Goal: Check status: Check status

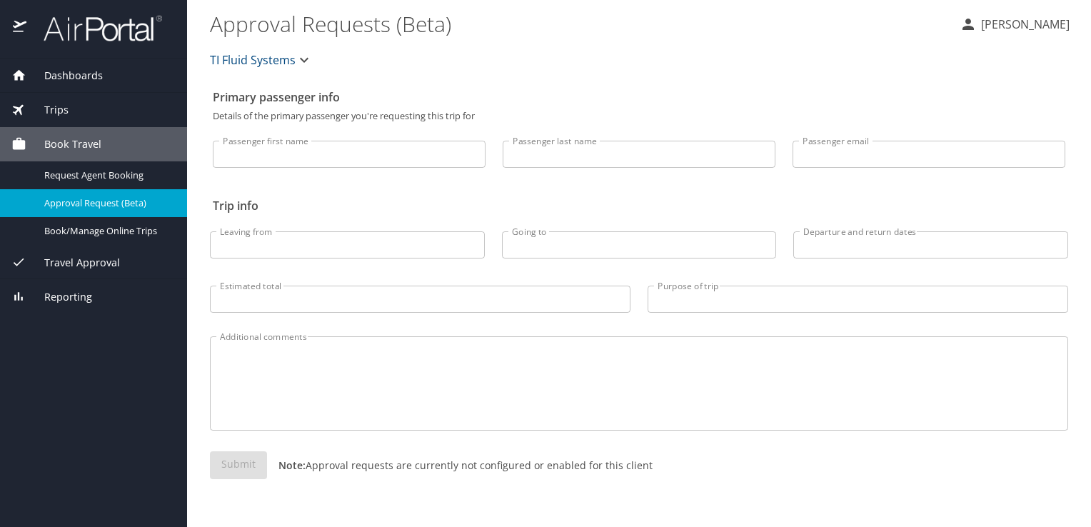
click at [67, 26] on img at bounding box center [95, 28] width 134 height 28
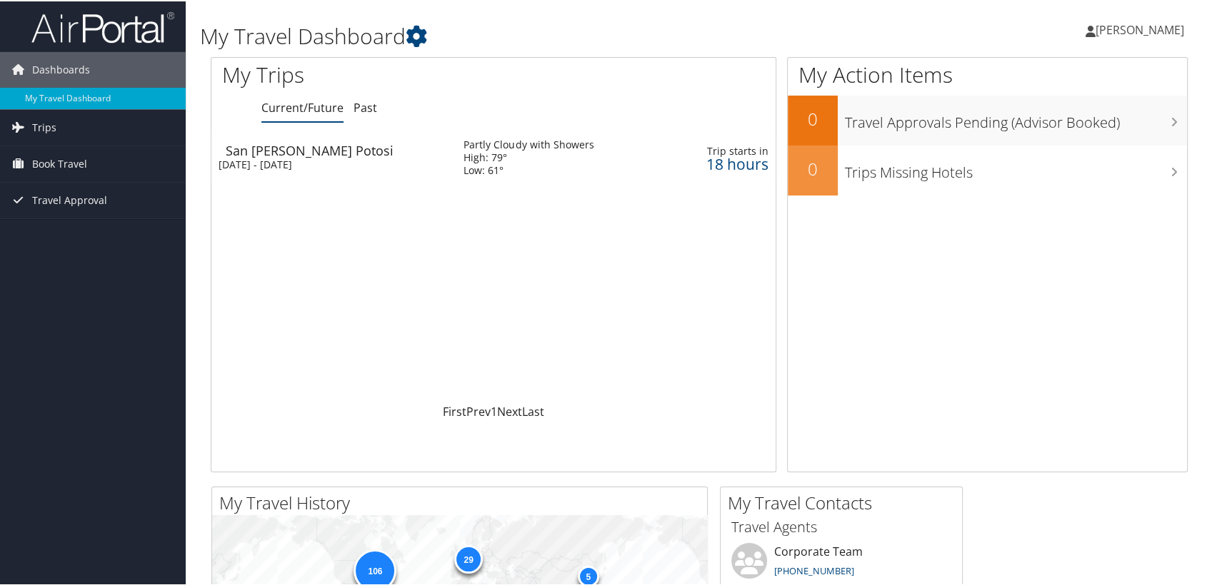
click at [363, 159] on div "[DATE] - [DATE]" at bounding box center [329, 163] width 223 height 13
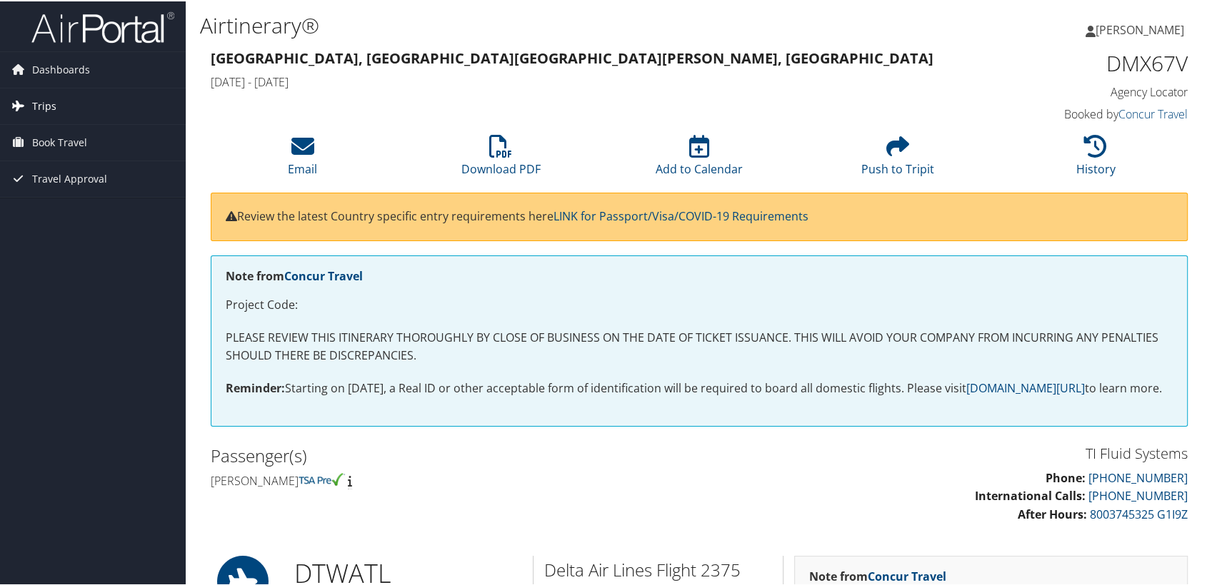
click at [46, 104] on span "Trips" at bounding box center [44, 105] width 24 height 36
click at [69, 140] on link "Current/Future Trips" at bounding box center [93, 133] width 186 height 21
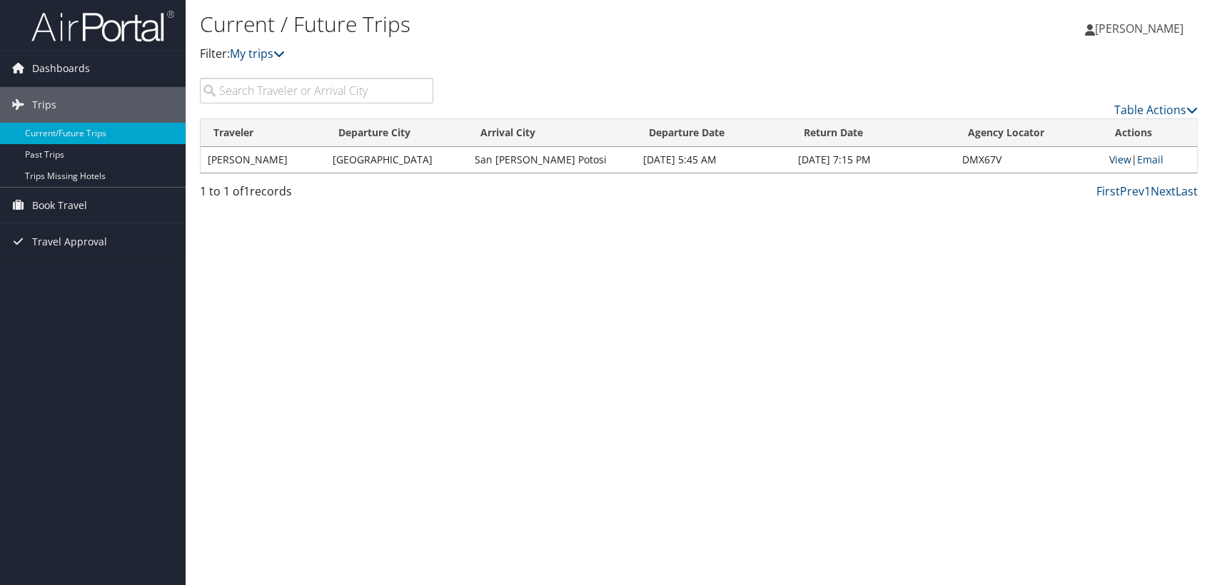
click at [1116, 163] on link "View" at bounding box center [1121, 160] width 22 height 14
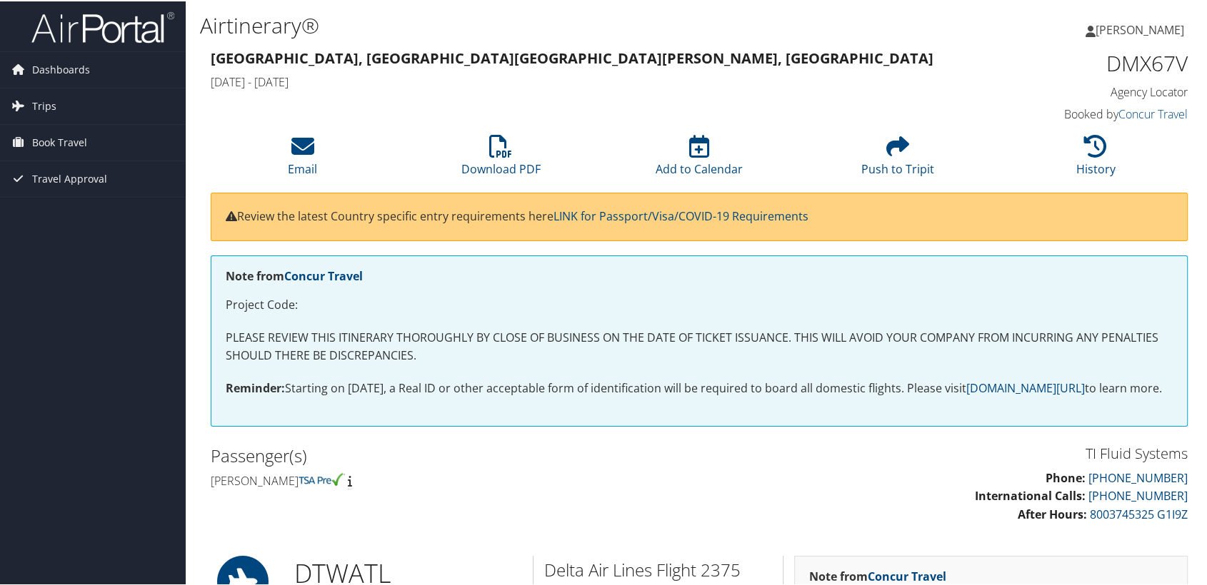
drag, startPoint x: 436, startPoint y: 82, endPoint x: 198, endPoint y: 60, distance: 238.1
copy div "Detroit, MI San Luis Potosi, Mexico Tue 07 Oct 2025 - Fri 10 Oct 2025"
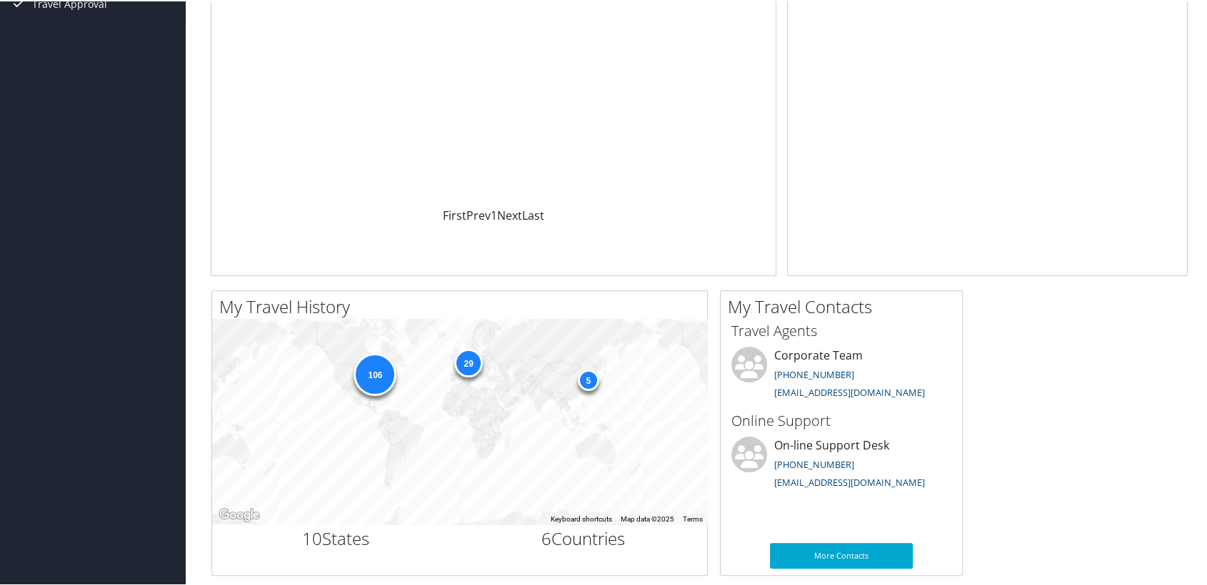
scroll to position [238, 0]
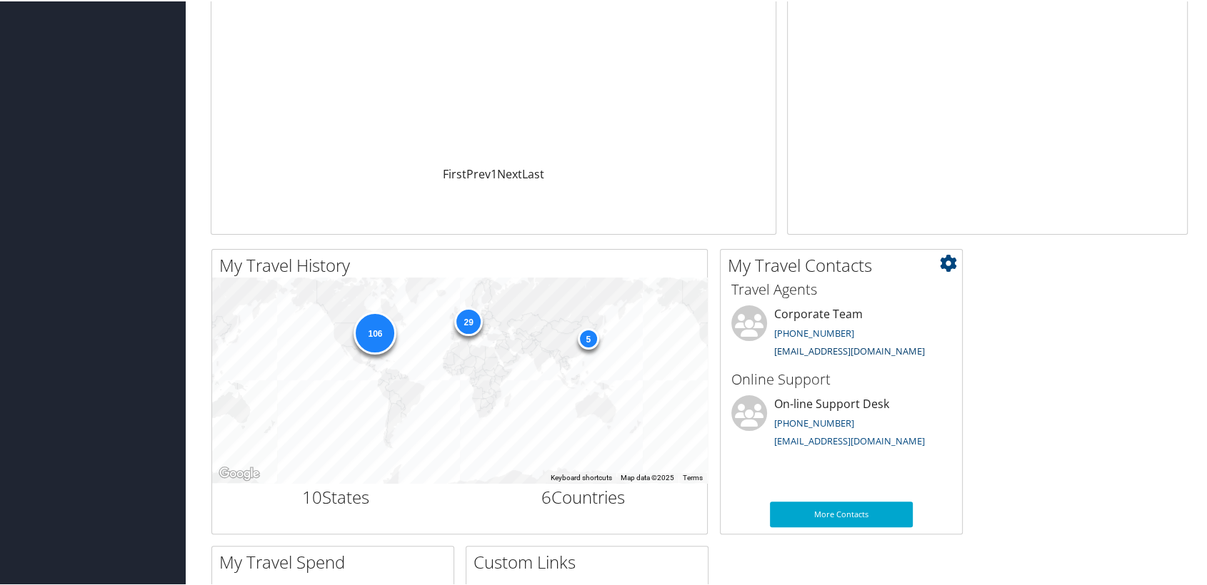
click at [856, 354] on link "[EMAIL_ADDRESS][DOMAIN_NAME]" at bounding box center [849, 349] width 151 height 13
